Goal: Communication & Community: Answer question/provide support

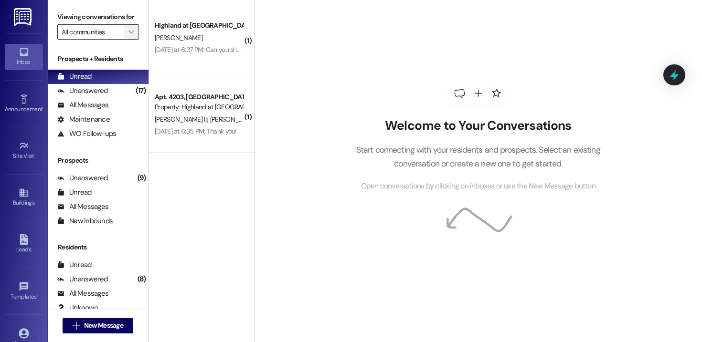
click at [128, 36] on icon "" at bounding box center [130, 32] width 5 height 8
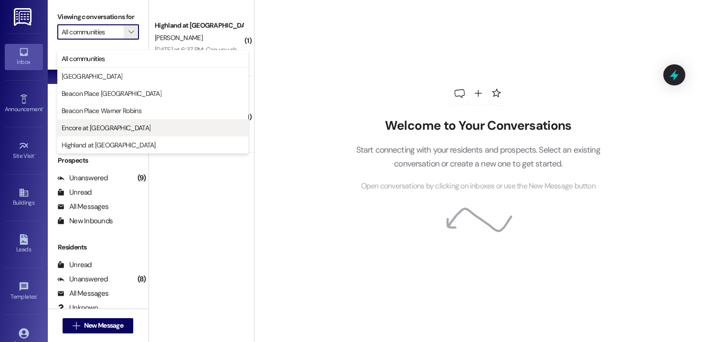
click at [108, 125] on span "Encore at [GEOGRAPHIC_DATA]" at bounding box center [106, 128] width 89 height 10
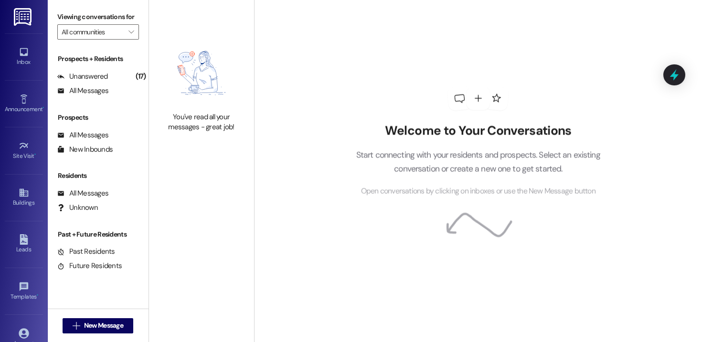
type input "Encore at [GEOGRAPHIC_DATA]"
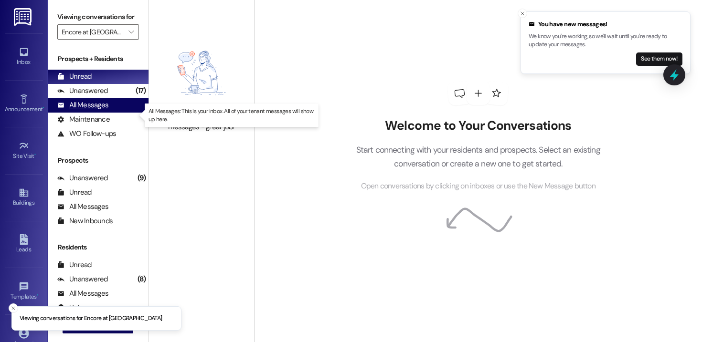
click at [103, 110] on div "All Messages" at bounding box center [82, 105] width 51 height 10
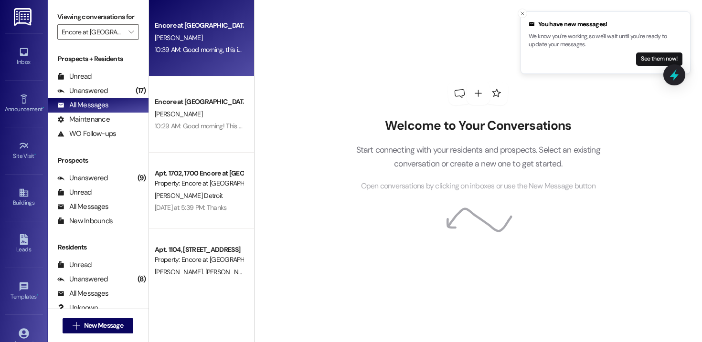
click at [174, 64] on div "Encore at [GEOGRAPHIC_DATA] [PERSON_NAME] 10:39 AM: Good morning, this is Cayle…" at bounding box center [201, 38] width 105 height 76
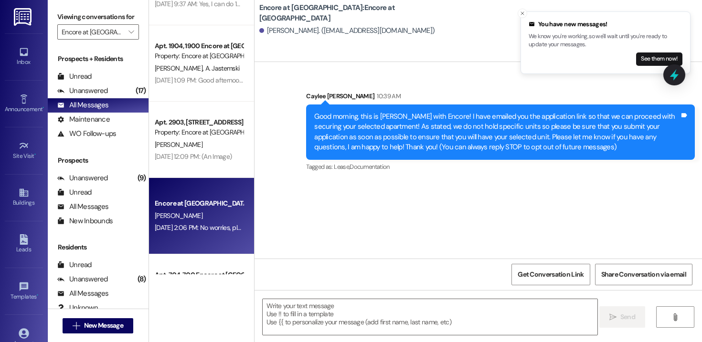
scroll to position [1581, 0]
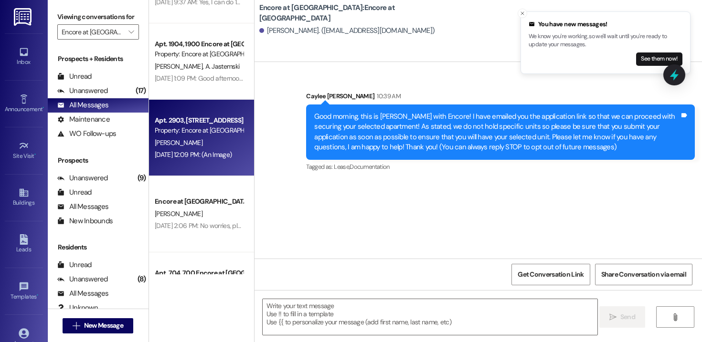
click at [195, 161] on div "Apt. 2903, [STREET_ADDRESS] Property: Encore at [GEOGRAPHIC_DATA][PERSON_NAME] …" at bounding box center [201, 138] width 105 height 76
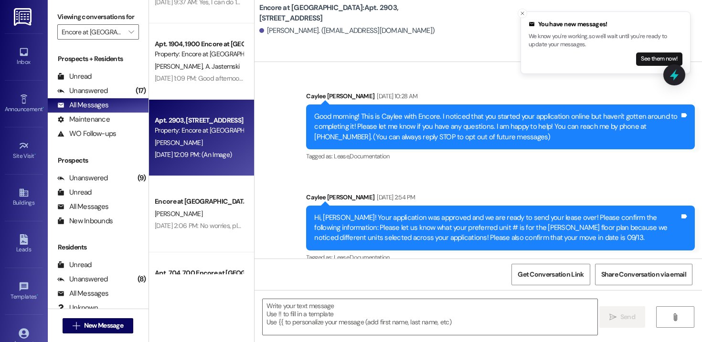
scroll to position [1217, 0]
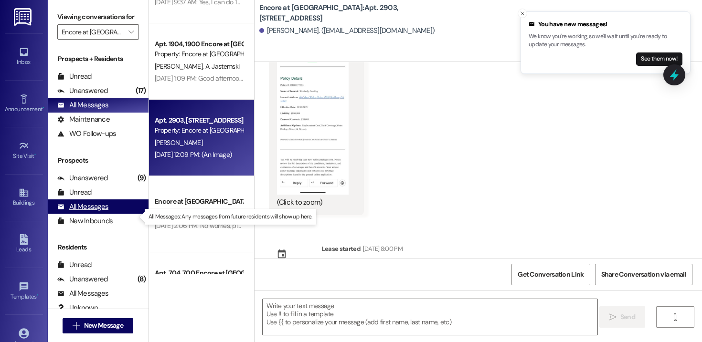
click at [91, 212] on div "All Messages" at bounding box center [82, 207] width 51 height 10
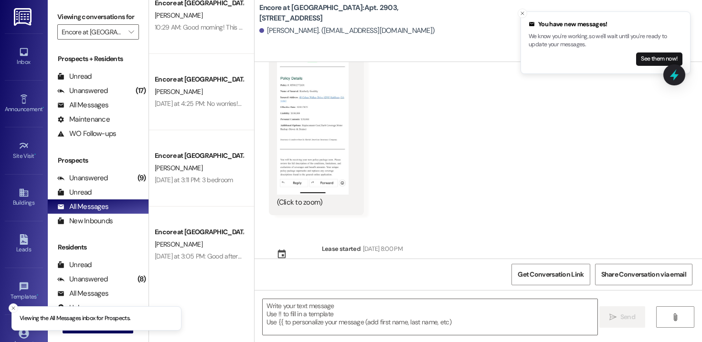
scroll to position [0, 0]
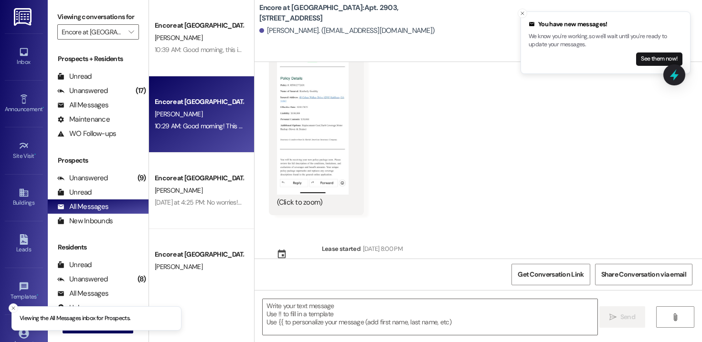
click at [190, 112] on div "[PERSON_NAME]" at bounding box center [199, 114] width 90 height 12
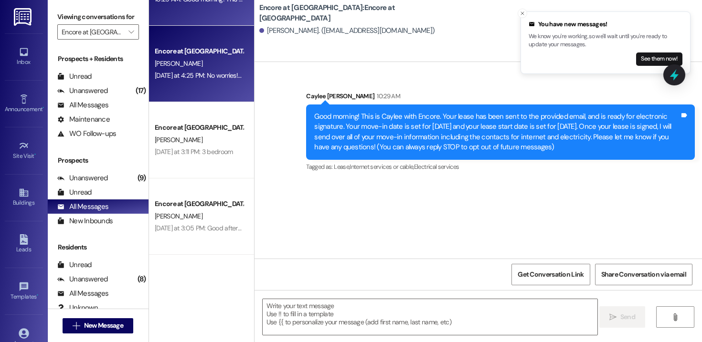
scroll to position [132, 0]
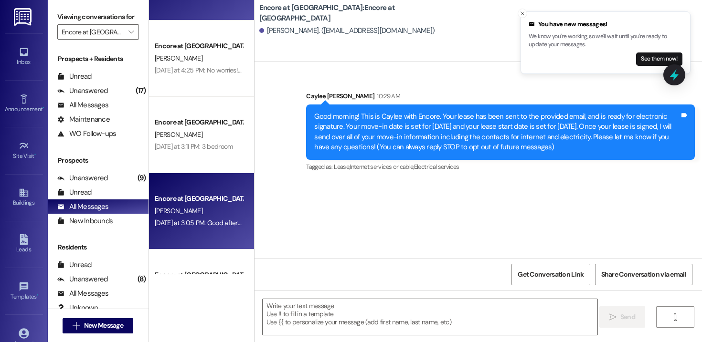
click at [200, 177] on div "Encore at [GEOGRAPHIC_DATA] [PERSON_NAME] [DATE] at 3:05 PM: Good afternoon, th…" at bounding box center [201, 211] width 105 height 76
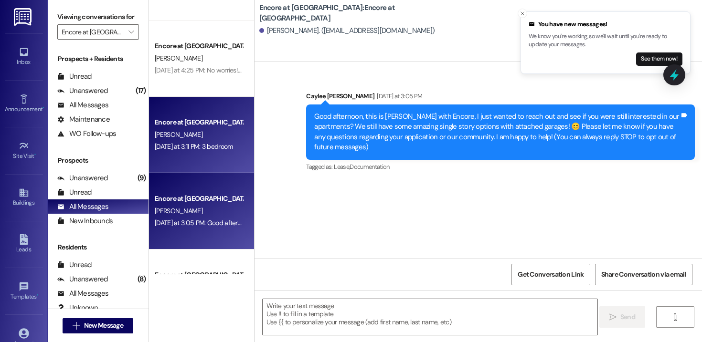
click at [214, 164] on div "Encore at [GEOGRAPHIC_DATA] [PERSON_NAME] [DATE] at 3:11 PM: 3 bedroom [DATE] a…" at bounding box center [201, 135] width 105 height 76
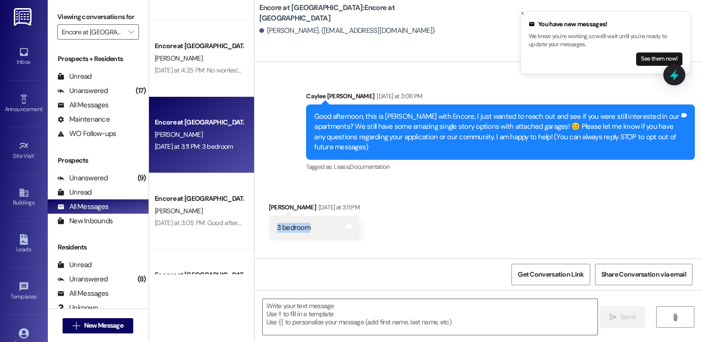
drag, startPoint x: 308, startPoint y: 218, endPoint x: 273, endPoint y: 221, distance: 35.9
click at [273, 221] on div "3 bedroom Tags and notes" at bounding box center [314, 228] width 91 height 24
